Goal: Transaction & Acquisition: Purchase product/service

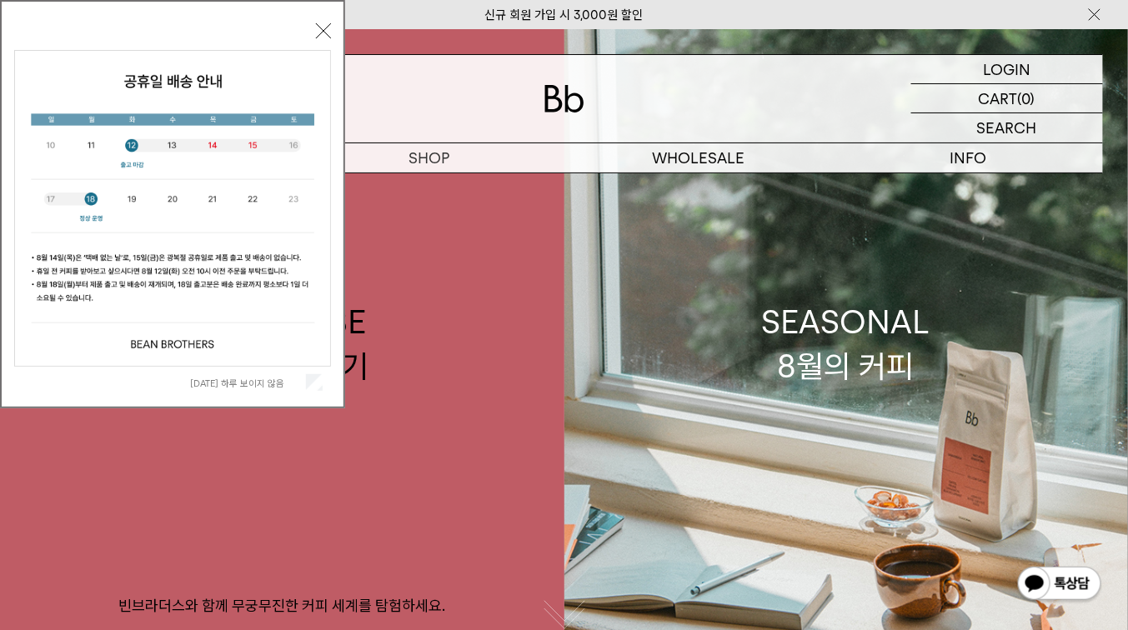
click at [325, 32] on button "닫기" at bounding box center [323, 30] width 15 height 15
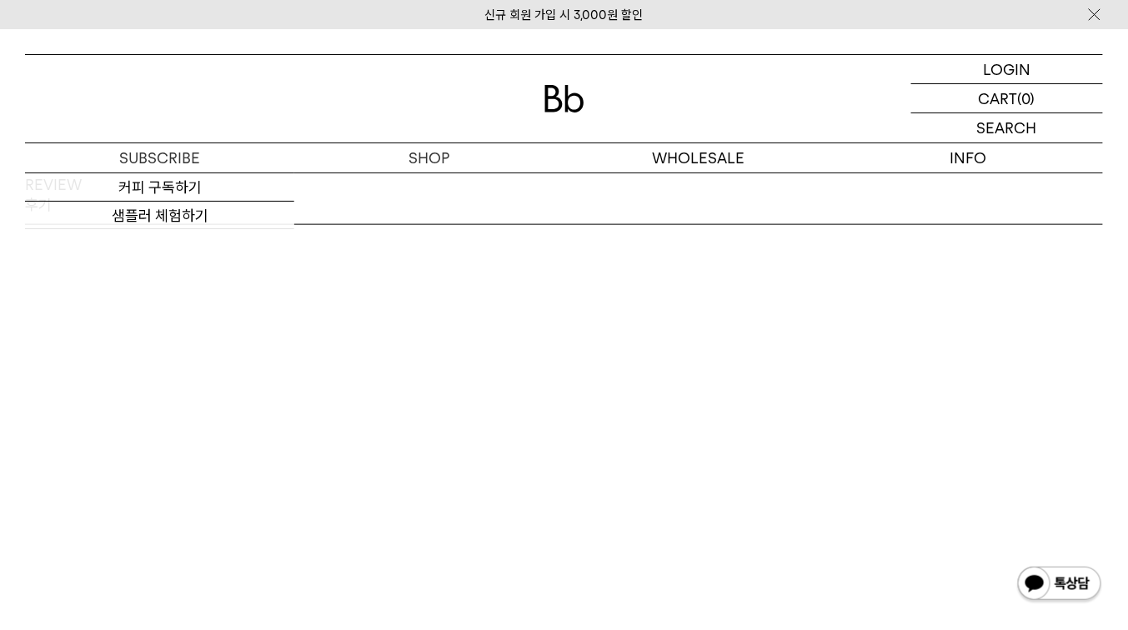
scroll to position [2447, 0]
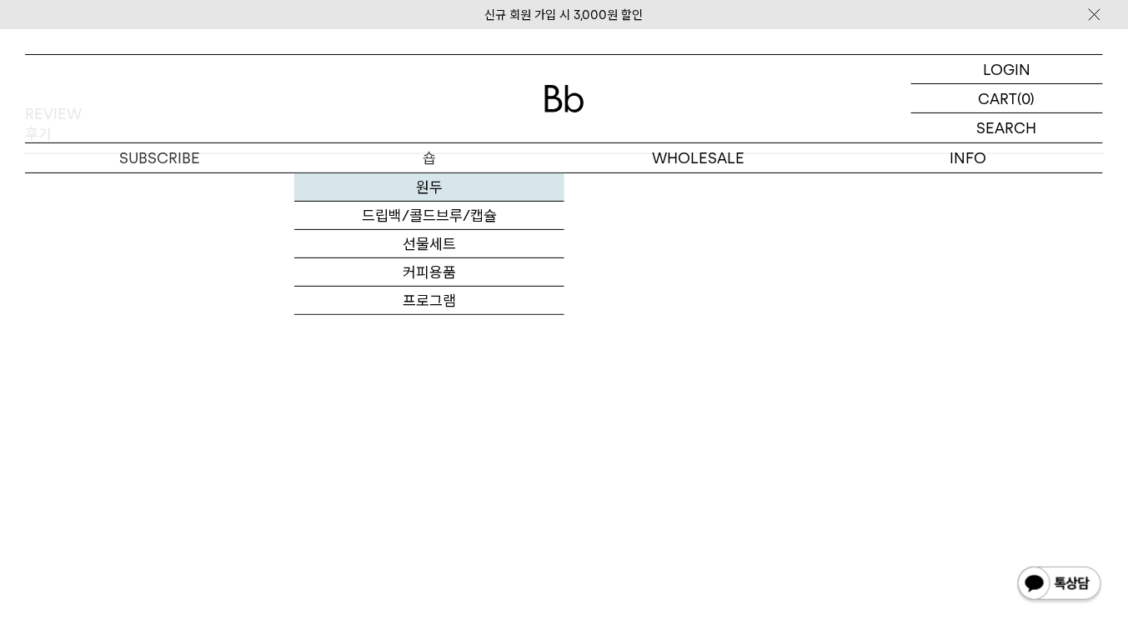
click at [414, 195] on link "원두" at bounding box center [428, 187] width 269 height 28
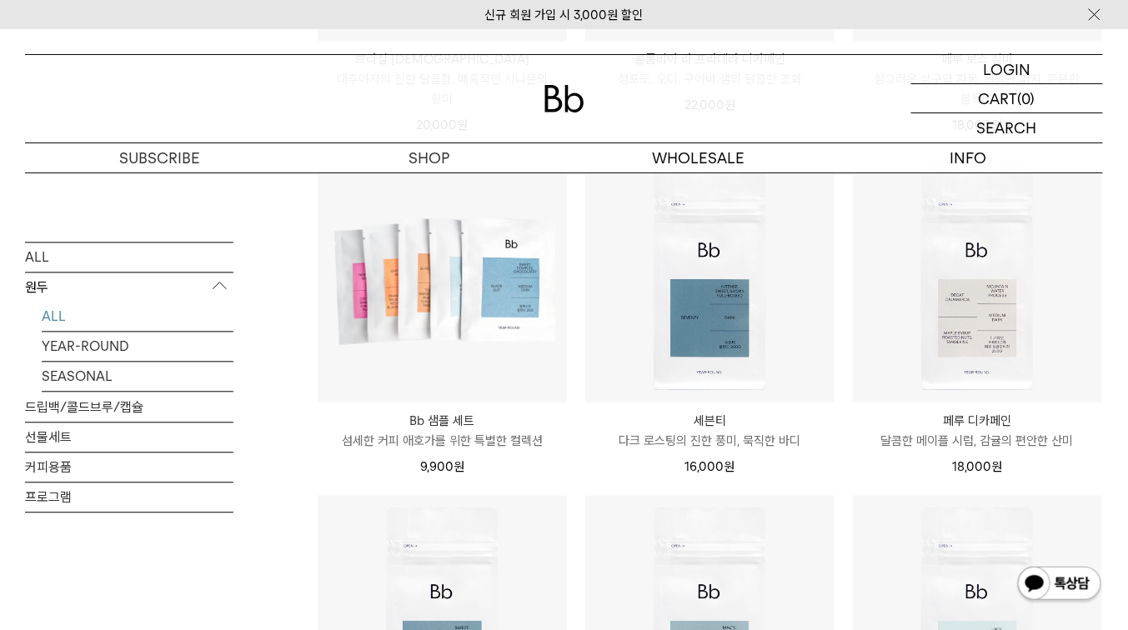
scroll to position [908, 0]
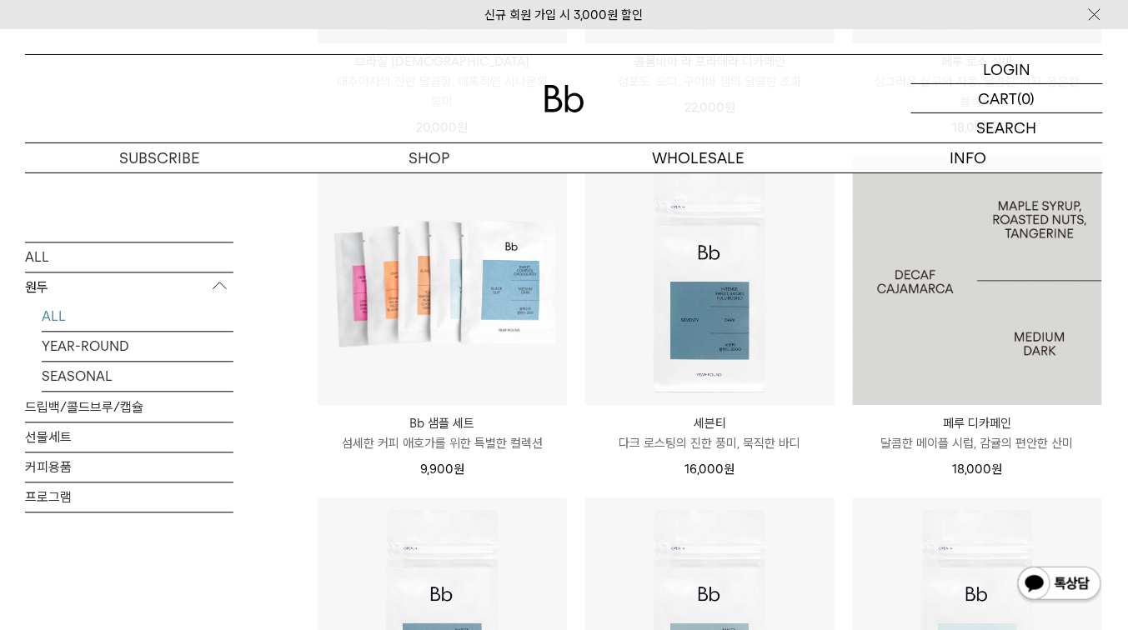
click at [988, 344] on img at bounding box center [977, 281] width 249 height 249
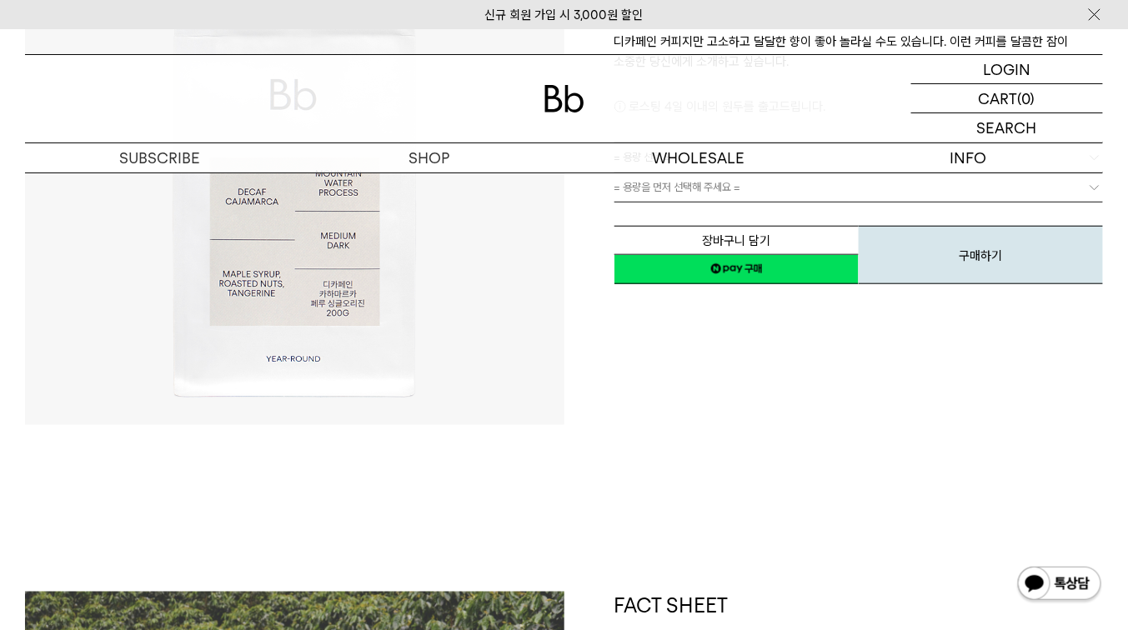
scroll to position [321, 0]
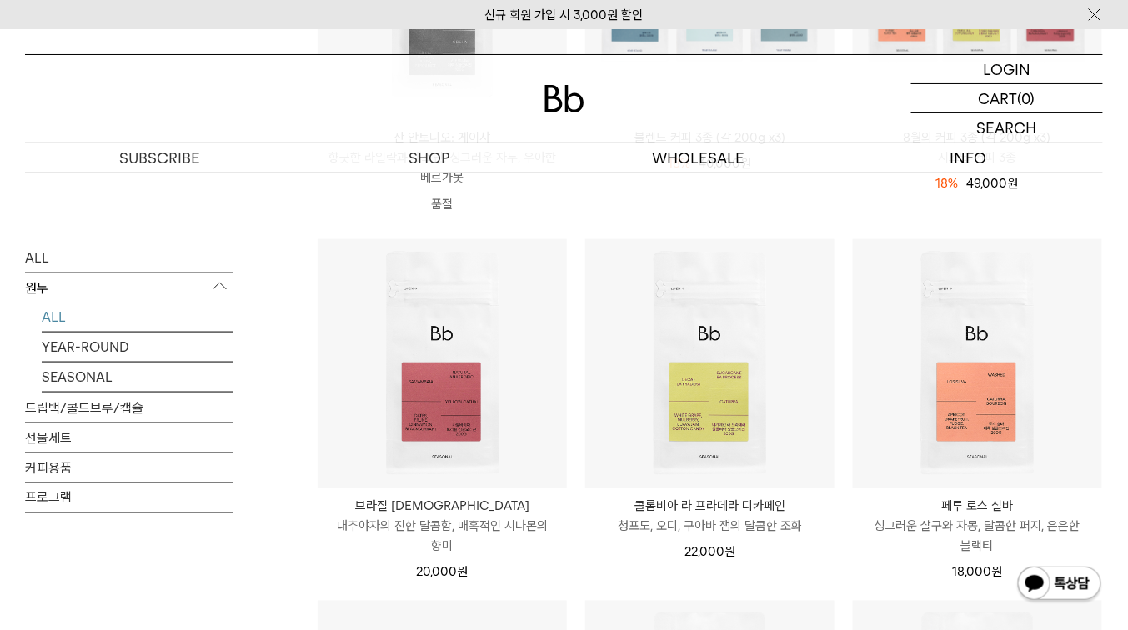
scroll to position [463, 0]
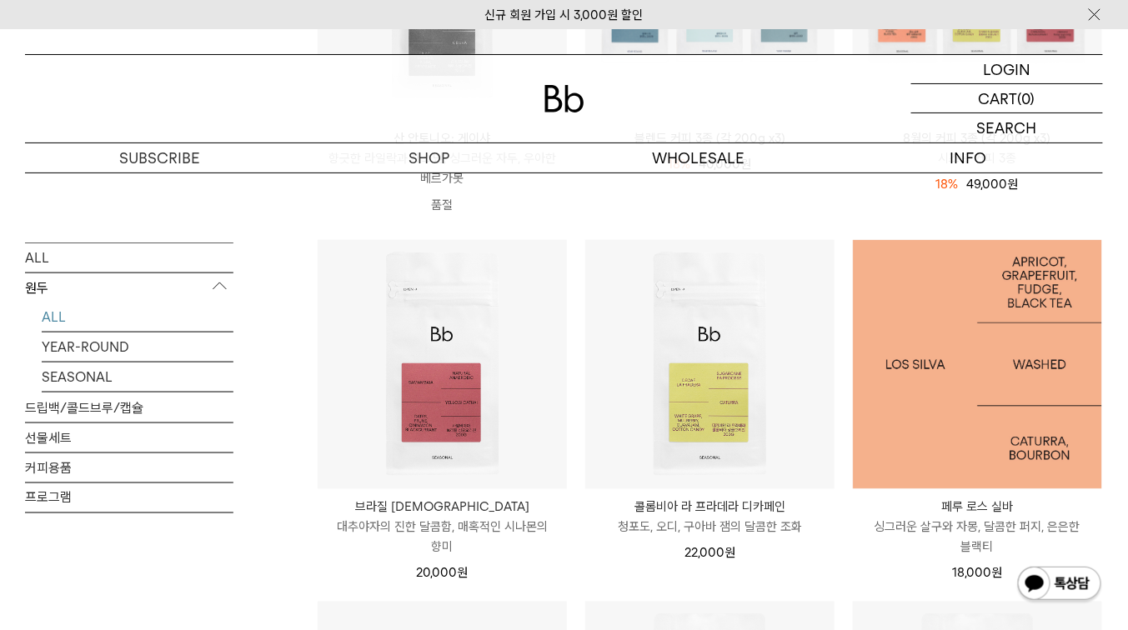
click at [983, 412] on img at bounding box center [977, 364] width 249 height 249
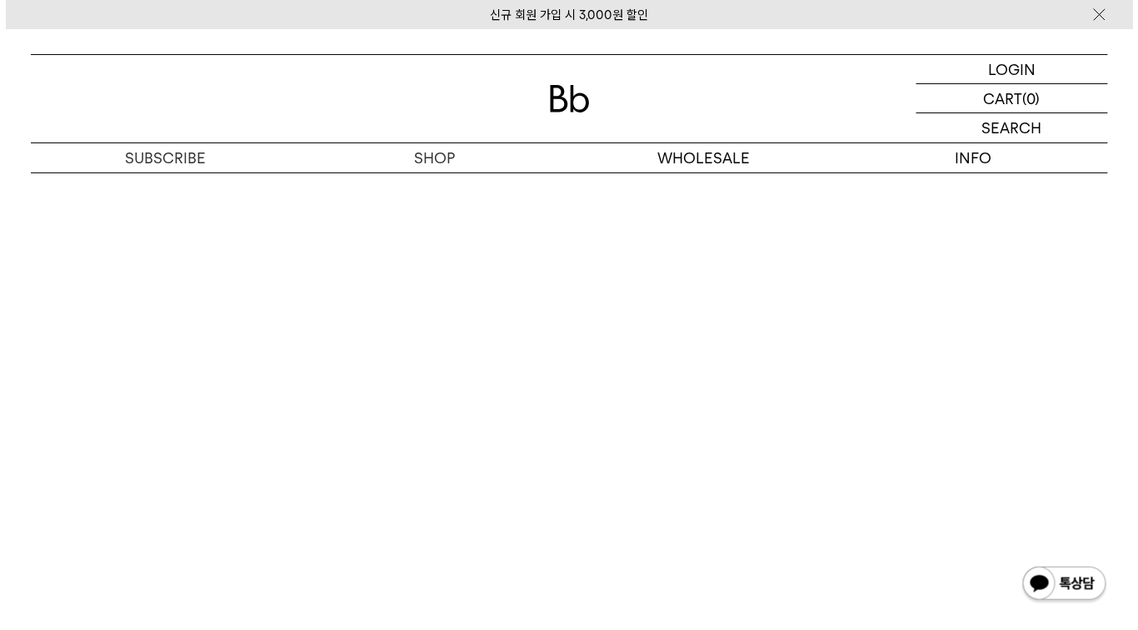
scroll to position [3438, 0]
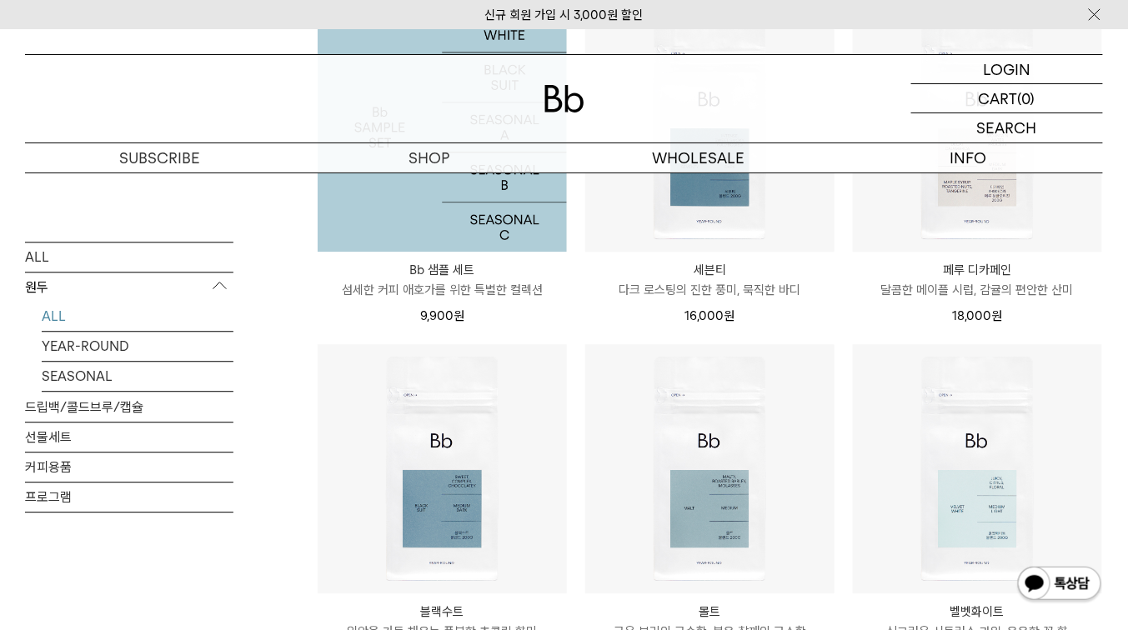
scroll to position [1061, 0]
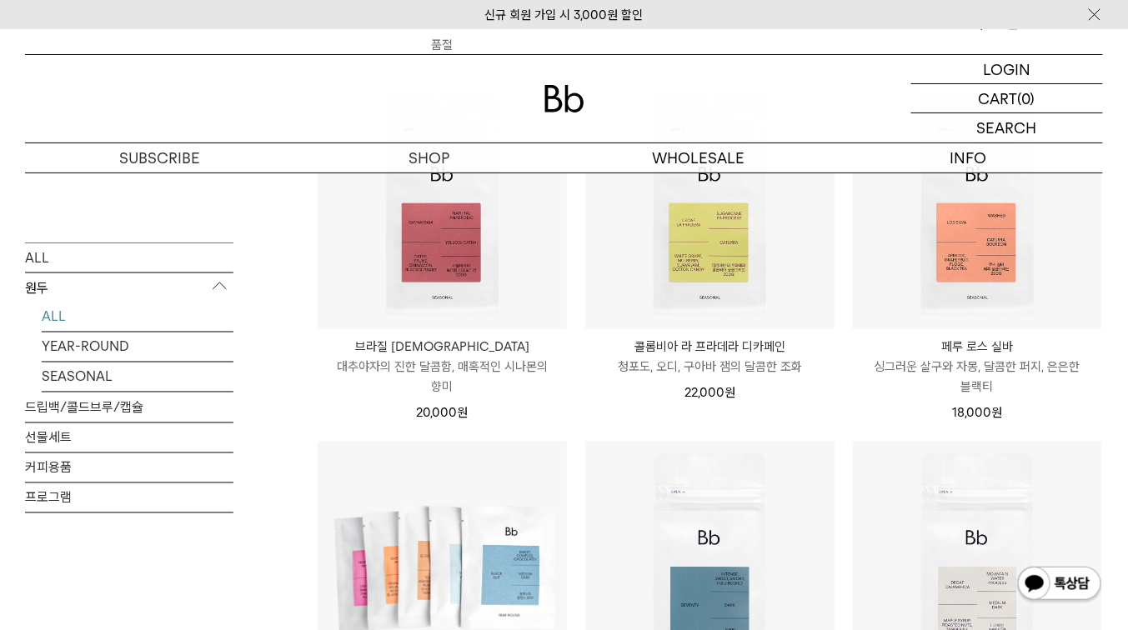
click at [298, 413] on div "ALL 원두 ALL YEAR-ROUND SEASONAL 드립백/콜드브루/캡슐 선물세트 커피용품 프로그램 원두 상품 12 개" at bounding box center [564, 461] width 1078 height 1661
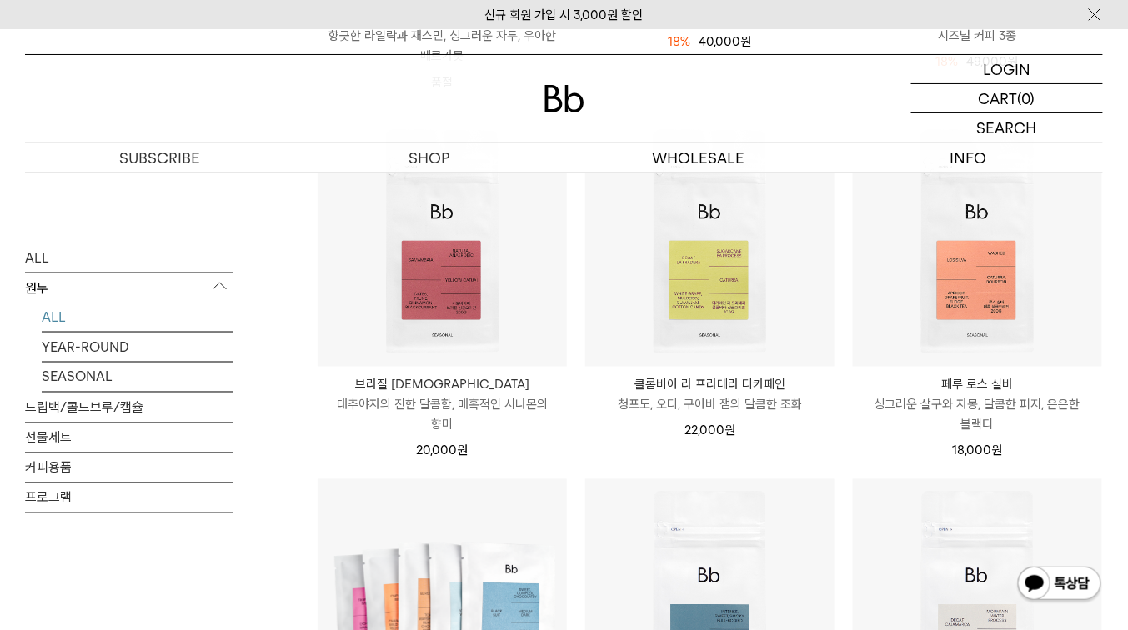
scroll to position [586, 0]
click at [292, 449] on div "ALL 원두 ALL YEAR-ROUND SEASONAL 드립백/콜드브루/캡슐 선물세트 커피용품 프로그램 원두 상품 12 개" at bounding box center [564, 497] width 1078 height 1661
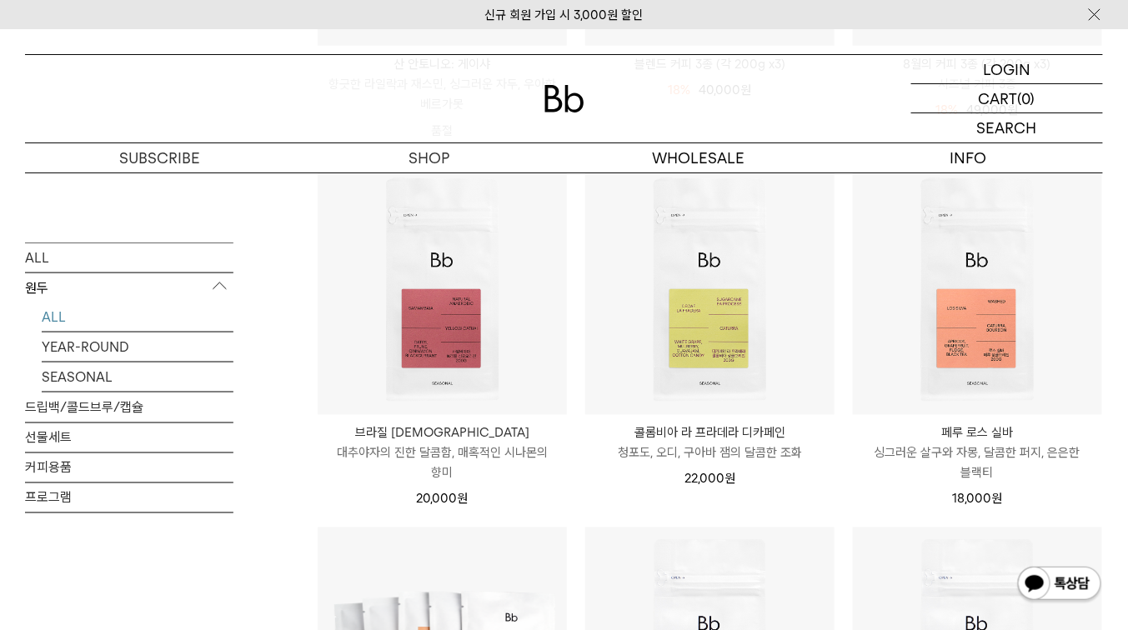
scroll to position [538, 0]
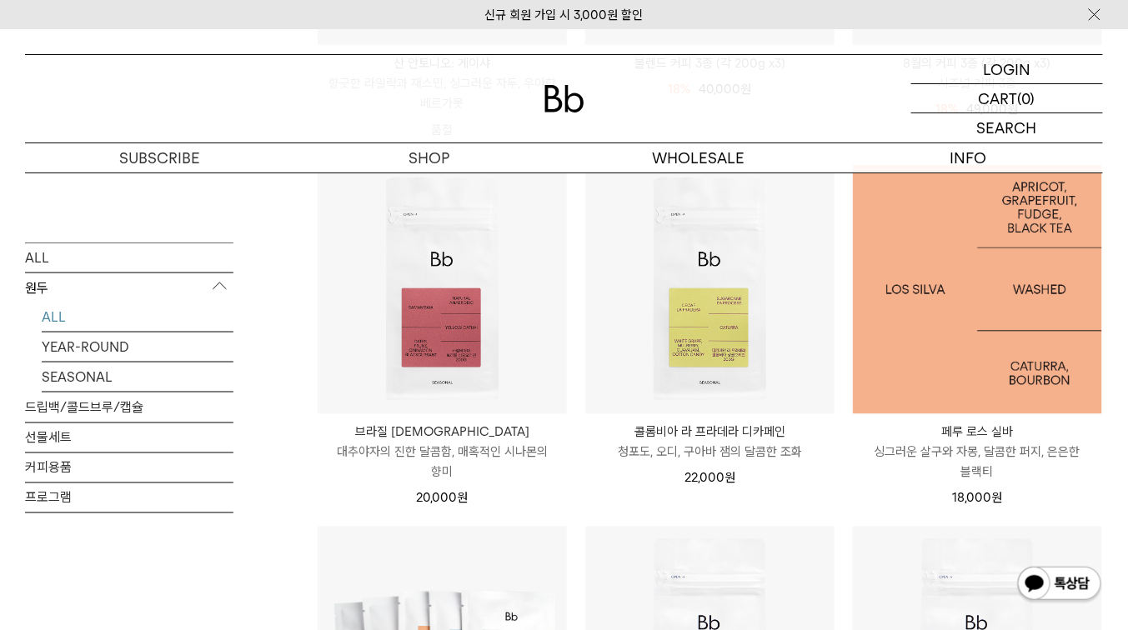
click at [1006, 411] on img at bounding box center [977, 289] width 249 height 249
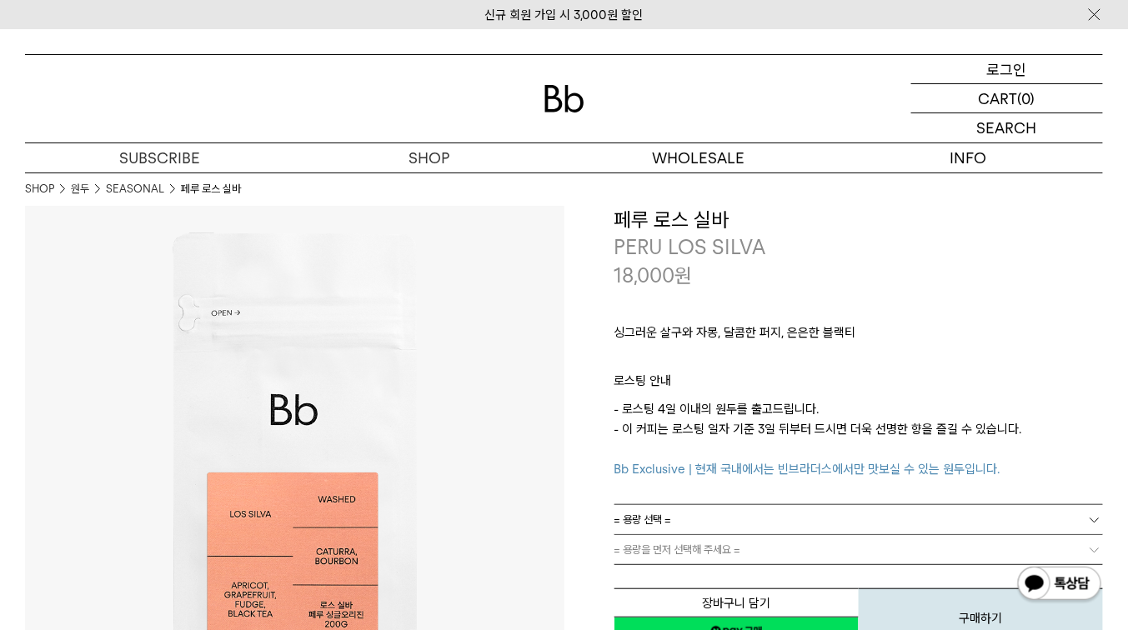
click at [1000, 63] on p "로그인" at bounding box center [1007, 69] width 40 height 28
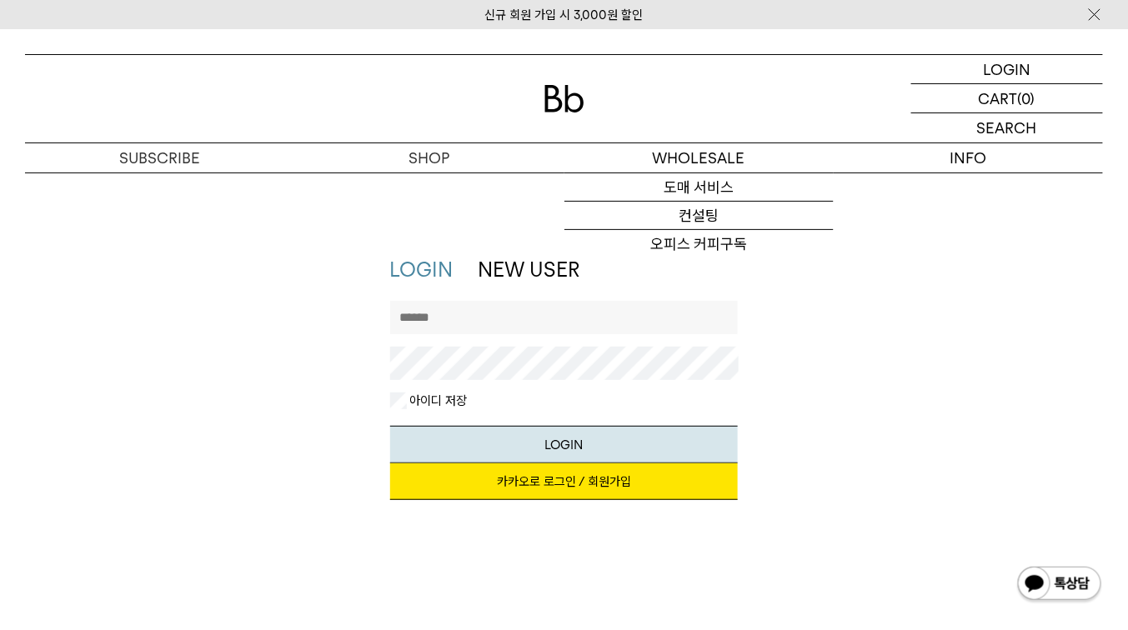
click at [610, 322] on input "text" at bounding box center [564, 317] width 348 height 33
type input "*"
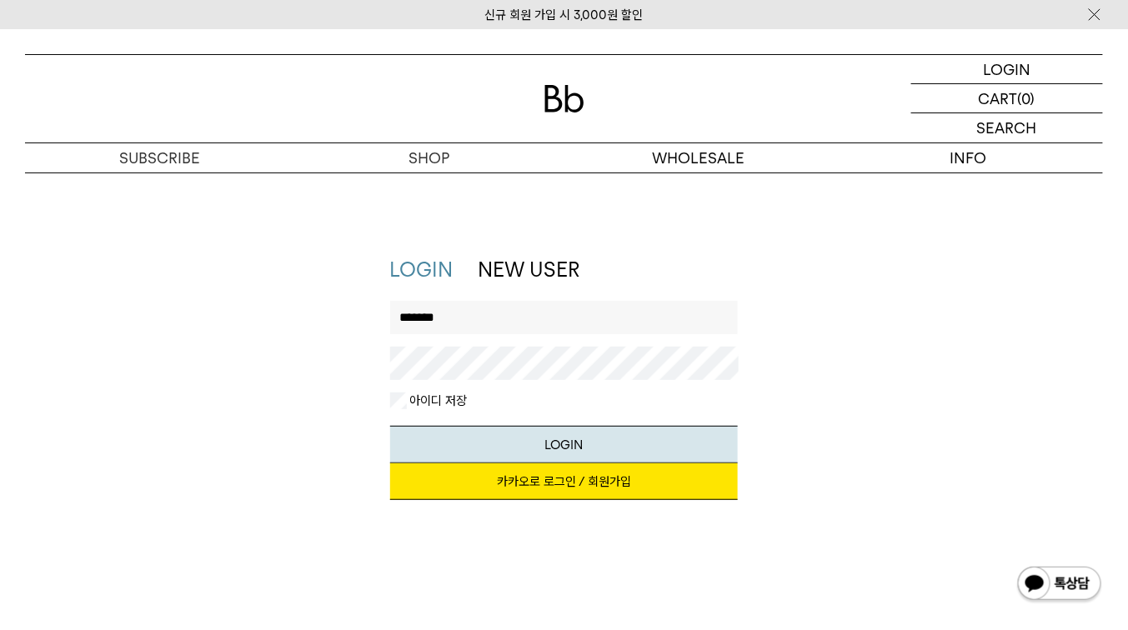
type input "*******"
